Goal: Information Seeking & Learning: Learn about a topic

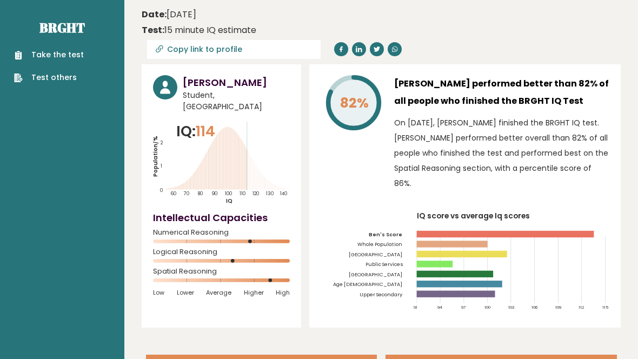
click at [56, 58] on link "Take the test" at bounding box center [49, 54] width 70 height 11
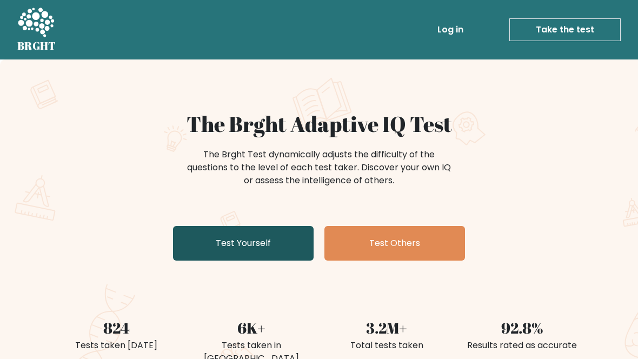
click at [293, 240] on link "Test Yourself" at bounding box center [243, 243] width 141 height 35
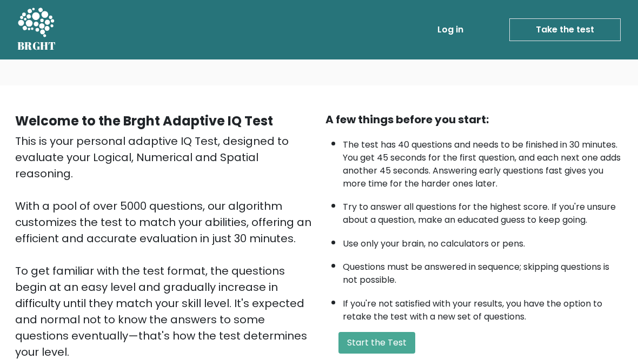
click at [546, 29] on link "Take the test" at bounding box center [564, 29] width 111 height 23
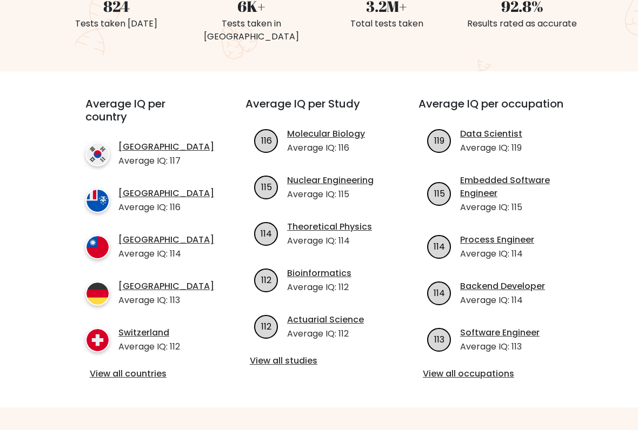
scroll to position [325, 0]
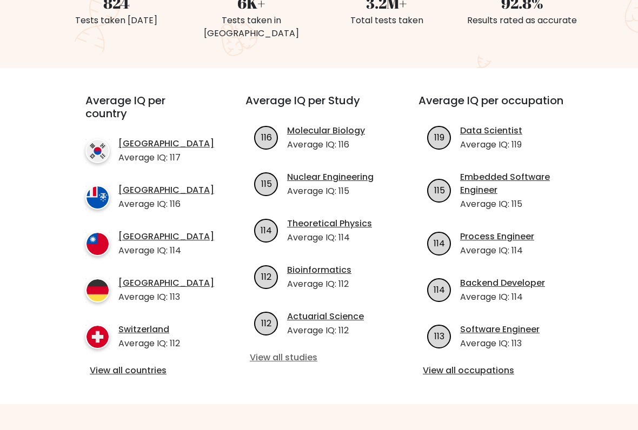
click at [276, 351] on link "View all studies" at bounding box center [319, 357] width 138 height 13
